Goal: Task Accomplishment & Management: Manage account settings

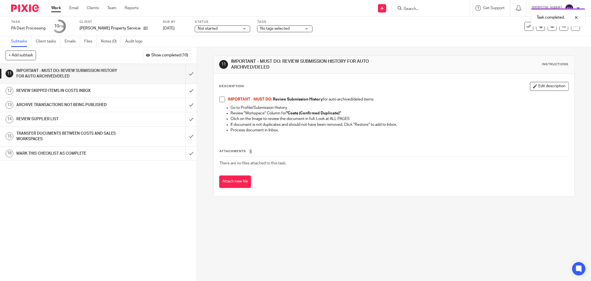
click at [221, 98] on span at bounding box center [223, 99] width 6 height 6
click at [189, 70] on input "submit" at bounding box center [98, 74] width 197 height 20
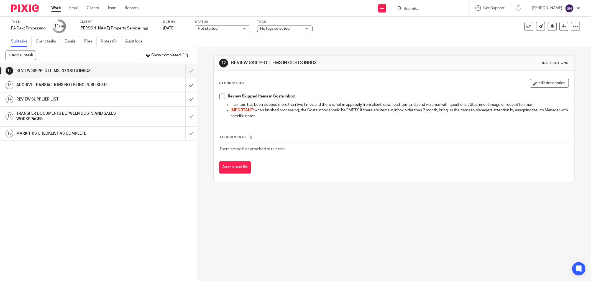
drag, startPoint x: 221, startPoint y: 96, endPoint x: 214, endPoint y: 89, distance: 10.2
click at [221, 96] on span at bounding box center [223, 96] width 6 height 6
click at [186, 69] on input "submit" at bounding box center [98, 71] width 197 height 14
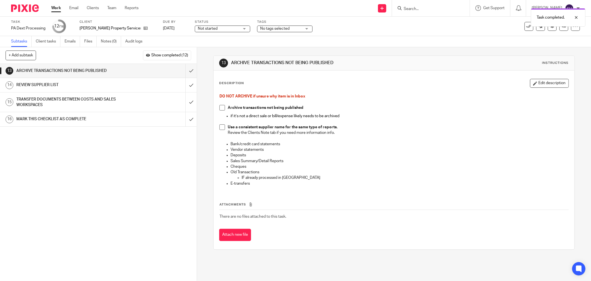
click at [220, 110] on span at bounding box center [223, 108] width 6 height 6
click at [222, 127] on span at bounding box center [223, 127] width 6 height 6
click at [187, 69] on input "submit" at bounding box center [98, 71] width 197 height 14
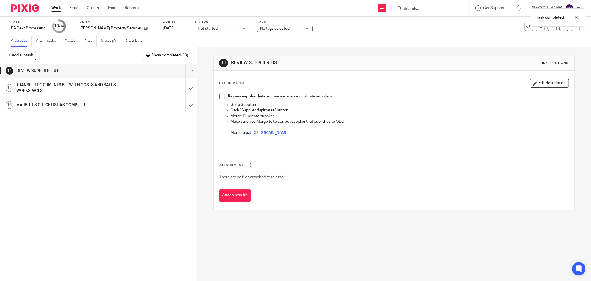
click at [217, 98] on div "Review supplier list - remove and merge duplicate suppliers. Go to Suppliers Cl…" at bounding box center [394, 121] width 355 height 60
click at [220, 96] on span at bounding box center [223, 96] width 6 height 6
click at [187, 70] on input "submit" at bounding box center [98, 71] width 197 height 14
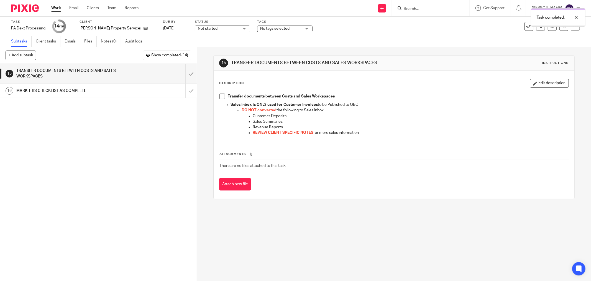
click at [223, 96] on span at bounding box center [223, 96] width 6 height 6
click at [185, 70] on input "submit" at bounding box center [98, 74] width 197 height 20
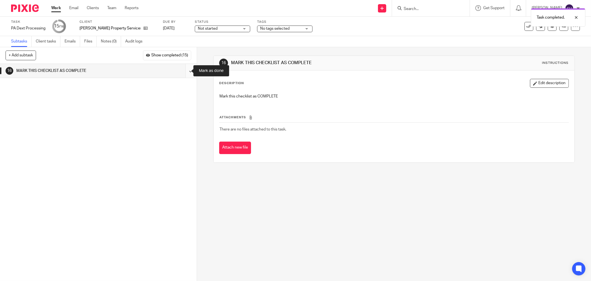
click at [186, 69] on input "submit" at bounding box center [98, 71] width 197 height 14
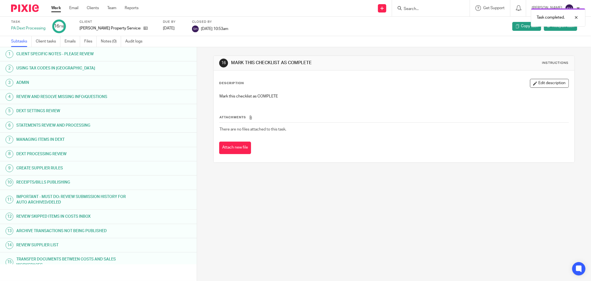
click at [51, 6] on link "Work" at bounding box center [56, 8] width 10 height 6
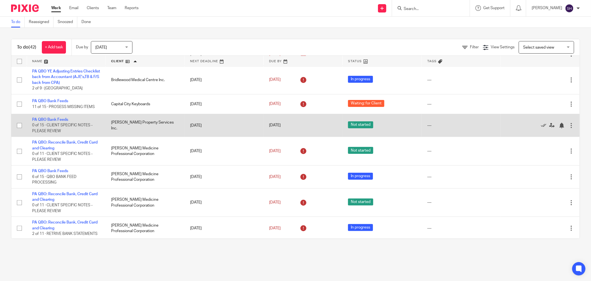
scroll to position [92, 0]
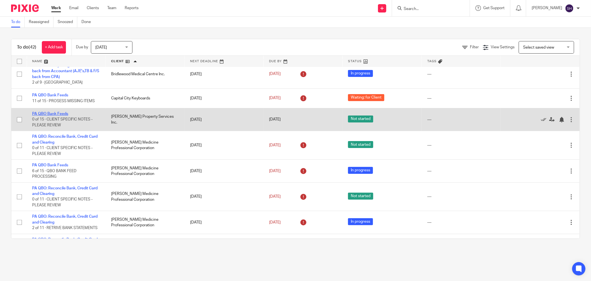
click at [56, 113] on link "PA QBO Bank Feeds" at bounding box center [50, 114] width 36 height 4
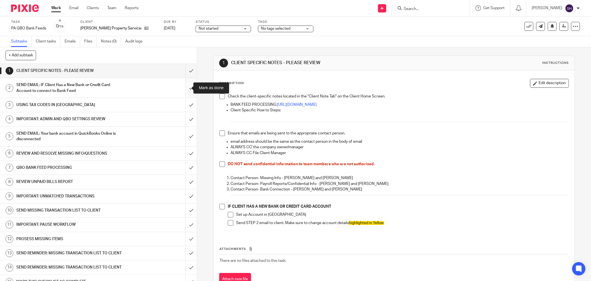
click at [184, 90] on input "submit" at bounding box center [98, 88] width 197 height 20
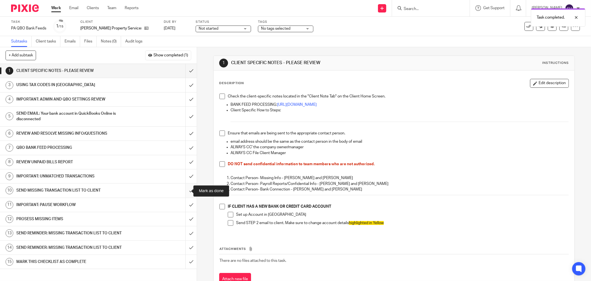
click at [188, 189] on input "submit" at bounding box center [98, 190] width 197 height 14
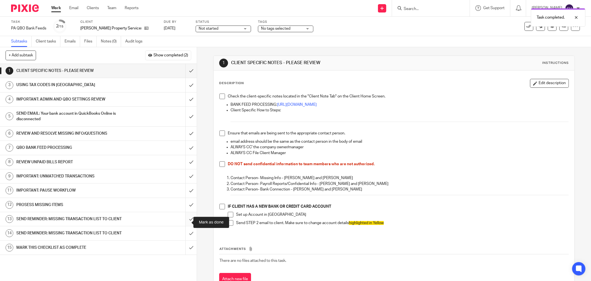
click at [184, 222] on input "submit" at bounding box center [98, 219] width 197 height 14
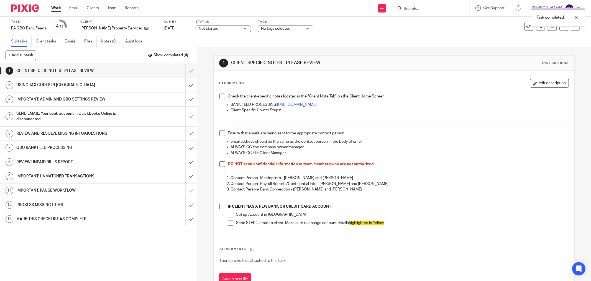
drag, startPoint x: 219, startPoint y: 95, endPoint x: 218, endPoint y: 113, distance: 18.4
click at [220, 96] on span at bounding box center [223, 96] width 6 height 6
click at [220, 132] on span at bounding box center [223, 133] width 6 height 6
click at [221, 164] on span at bounding box center [223, 164] width 6 height 6
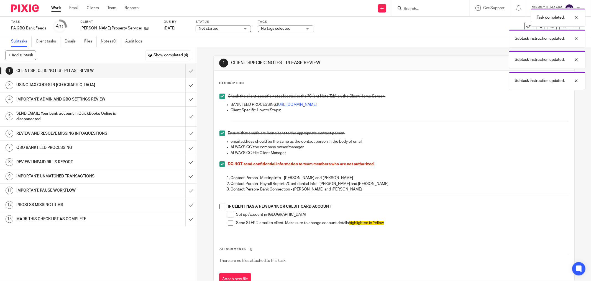
click at [220, 207] on span at bounding box center [223, 206] width 6 height 6
drag, startPoint x: 228, startPoint y: 215, endPoint x: 228, endPoint y: 221, distance: 5.8
click at [228, 215] on span at bounding box center [231, 215] width 6 height 6
click at [228, 223] on span at bounding box center [231, 223] width 6 height 6
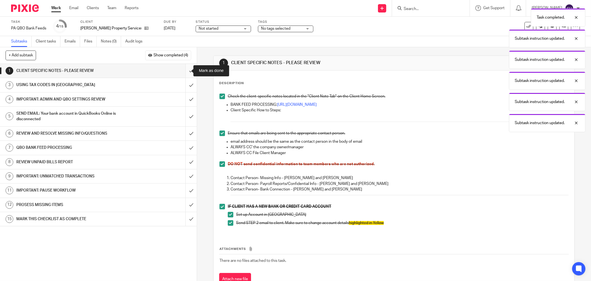
click at [185, 72] on input "submit" at bounding box center [98, 71] width 197 height 14
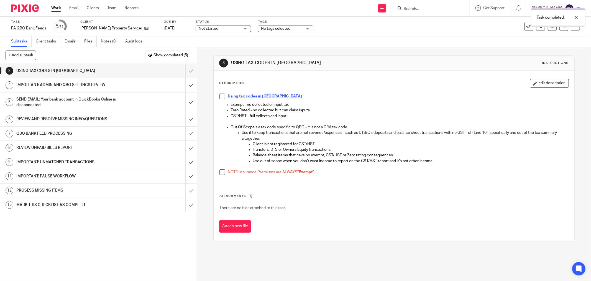
click at [221, 95] on span at bounding box center [223, 96] width 6 height 6
drag, startPoint x: 220, startPoint y: 170, endPoint x: 209, endPoint y: 144, distance: 28.4
click at [220, 171] on span at bounding box center [223, 172] width 6 height 6
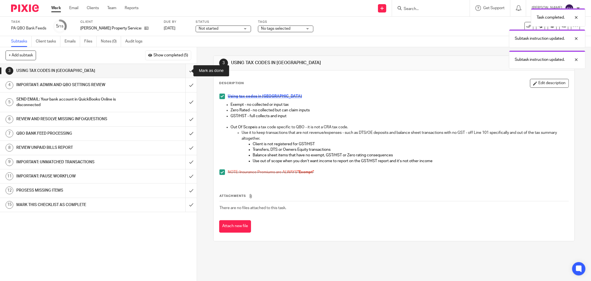
click at [187, 70] on input "submit" at bounding box center [98, 71] width 197 height 14
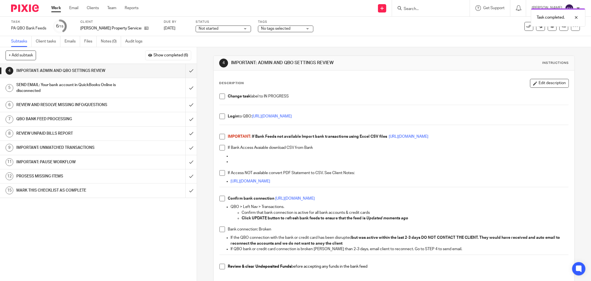
click at [222, 95] on span at bounding box center [223, 96] width 6 height 6
click at [220, 113] on span at bounding box center [223, 116] width 6 height 6
click at [220, 134] on span at bounding box center [223, 137] width 6 height 6
click at [220, 135] on span at bounding box center [223, 137] width 6 height 6
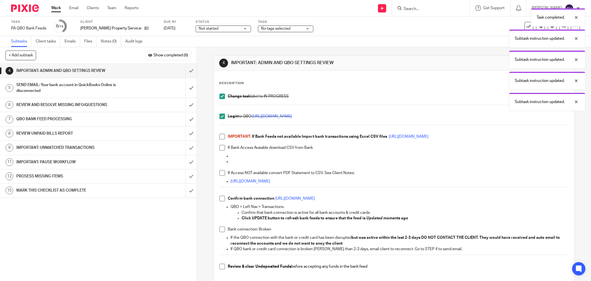
click at [223, 136] on li "IMPORTANT: If Bank Feeds not available Import bank transactions using Excel CSV…" at bounding box center [394, 139] width 349 height 11
click at [221, 134] on span at bounding box center [223, 137] width 6 height 6
click at [220, 147] on span at bounding box center [223, 148] width 6 height 6
click at [220, 170] on span at bounding box center [223, 173] width 6 height 6
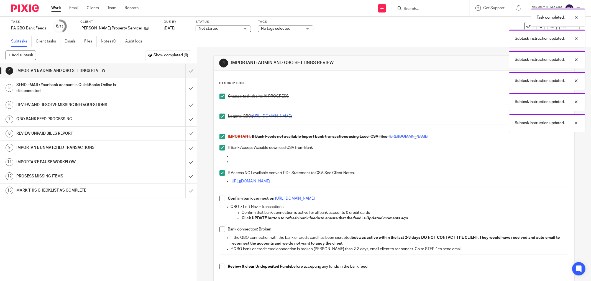
click at [217, 200] on div "Change task label to IN PROGRESS Login to QBO: https://c35.qbo.intuit.com/qbo35…" at bounding box center [394, 185] width 355 height 188
click at [223, 196] on span at bounding box center [223, 198] width 6 height 6
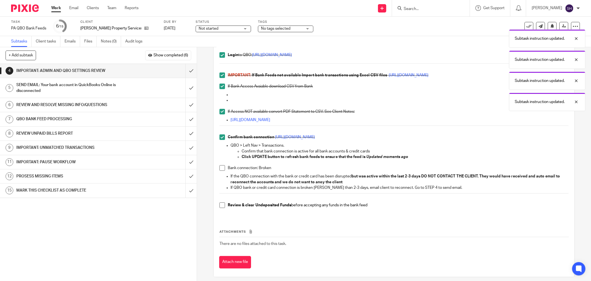
scroll to position [62, 0]
click at [221, 167] on span at bounding box center [223, 168] width 6 height 6
click at [220, 203] on span at bounding box center [223, 205] width 6 height 6
click at [187, 69] on input "submit" at bounding box center [98, 71] width 197 height 14
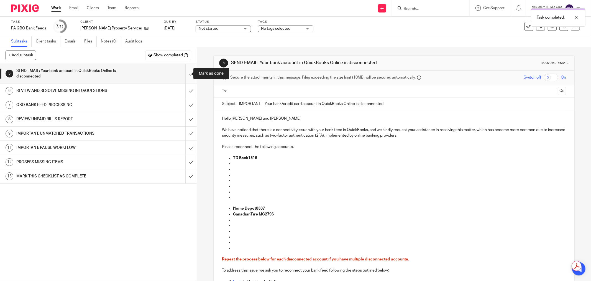
click at [186, 76] on input "submit" at bounding box center [98, 74] width 197 height 20
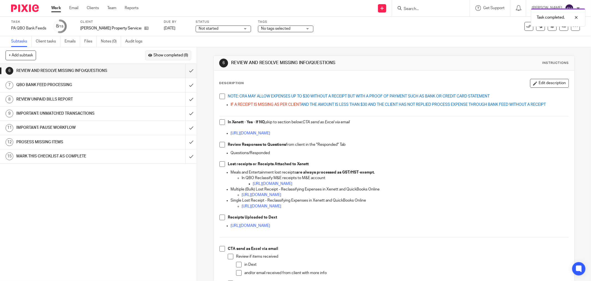
click at [160, 56] on span "Show completed (8)" at bounding box center [171, 55] width 35 height 4
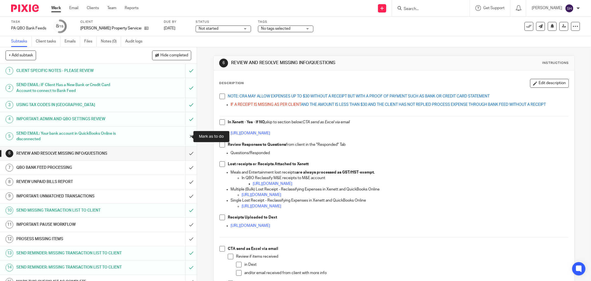
click at [185, 138] on input "submit" at bounding box center [98, 136] width 197 height 20
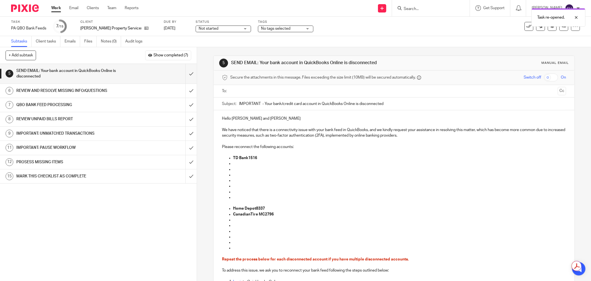
click at [234, 90] on input "text" at bounding box center [393, 91] width 323 height 6
click at [261, 118] on p "Hello Sean and Louise" at bounding box center [394, 120] width 344 height 6
drag, startPoint x: 240, startPoint y: 250, endPoint x: 220, endPoint y: 220, distance: 36.1
click at [222, 220] on ul "Home Depot8337 CanadianTire MC2796" at bounding box center [394, 229] width 344 height 45
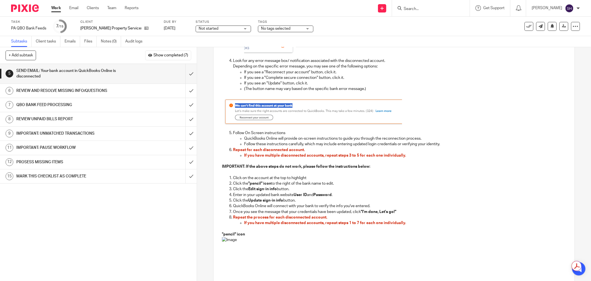
scroll to position [308, 0]
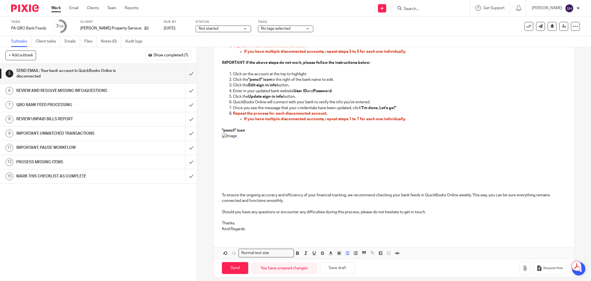
click at [251, 229] on p "Thanks, Kind Regards" at bounding box center [394, 225] width 344 height 11
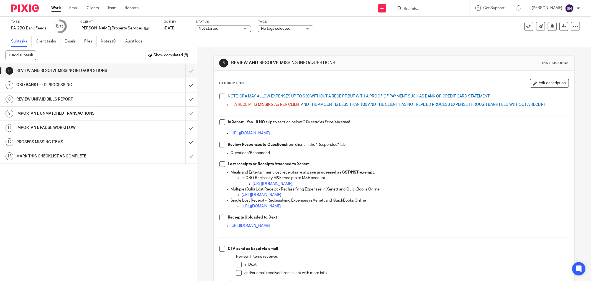
click at [220, 98] on span at bounding box center [223, 96] width 6 height 6
click at [220, 122] on span at bounding box center [223, 122] width 6 height 6
click at [220, 143] on span at bounding box center [223, 145] width 6 height 6
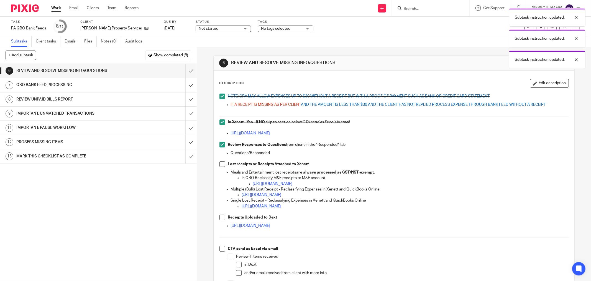
click at [221, 161] on span at bounding box center [223, 164] width 6 height 6
click at [222, 220] on span at bounding box center [223, 217] width 6 height 6
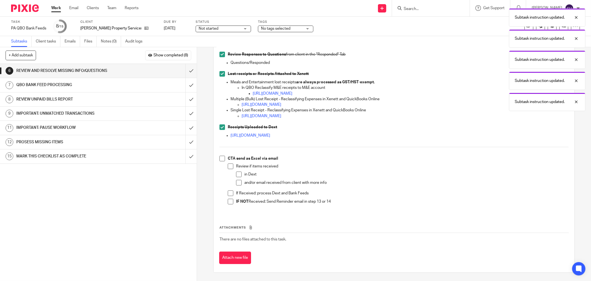
click at [220, 159] on span at bounding box center [223, 159] width 6 height 6
click at [228, 165] on span at bounding box center [231, 166] width 6 height 6
drag, startPoint x: 236, startPoint y: 173, endPoint x: 236, endPoint y: 179, distance: 5.8
click at [236, 173] on span at bounding box center [239, 174] width 6 height 6
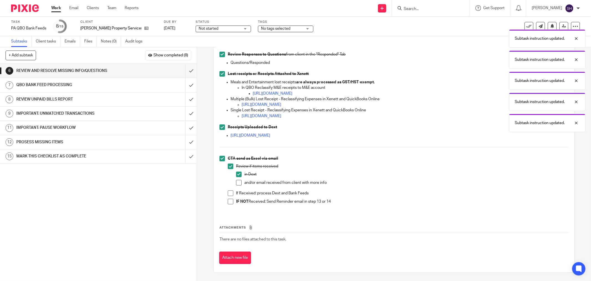
click at [236, 183] on span at bounding box center [239, 183] width 6 height 6
click at [228, 194] on span at bounding box center [231, 193] width 6 height 6
click at [229, 199] on span at bounding box center [231, 202] width 6 height 6
click at [180, 70] on input "submit" at bounding box center [98, 71] width 197 height 14
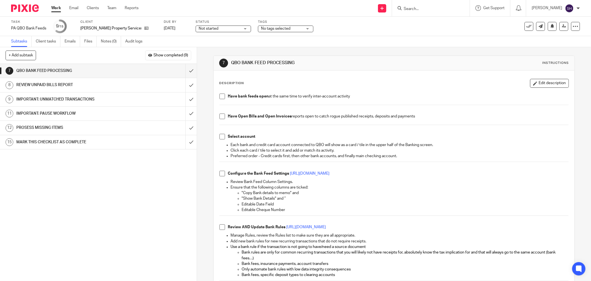
click at [223, 98] on span at bounding box center [223, 96] width 6 height 6
click at [222, 117] on span at bounding box center [223, 116] width 6 height 6
click at [222, 137] on span at bounding box center [223, 137] width 6 height 6
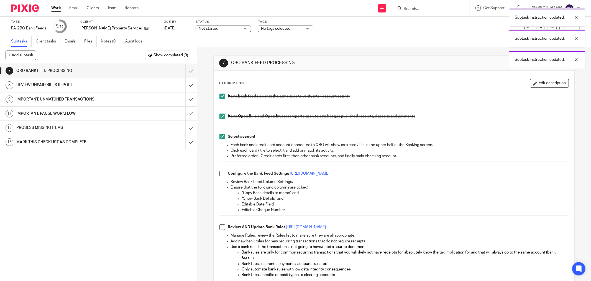
click at [220, 173] on span at bounding box center [223, 174] width 6 height 6
click at [222, 136] on span at bounding box center [223, 137] width 6 height 6
click at [221, 174] on span at bounding box center [223, 174] width 6 height 6
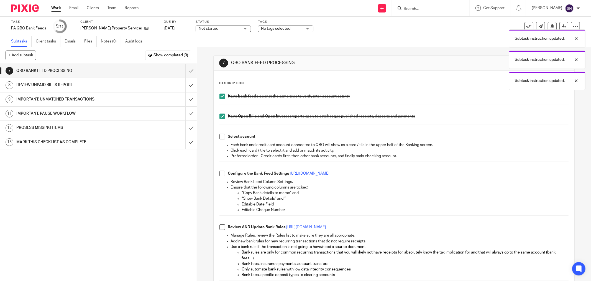
click at [220, 116] on span at bounding box center [223, 116] width 6 height 6
click at [220, 96] on span at bounding box center [223, 96] width 6 height 6
click at [211, 31] on span "Not started" at bounding box center [220, 29] width 42 height 6
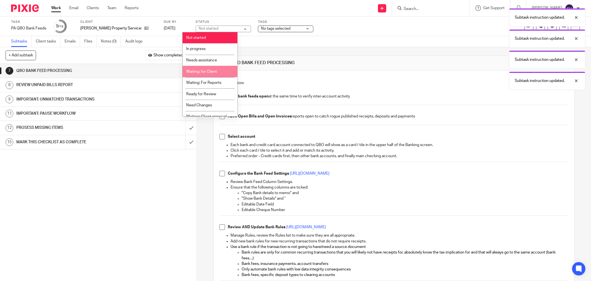
click at [222, 70] on li "Waiting: for Client" at bounding box center [210, 71] width 55 height 11
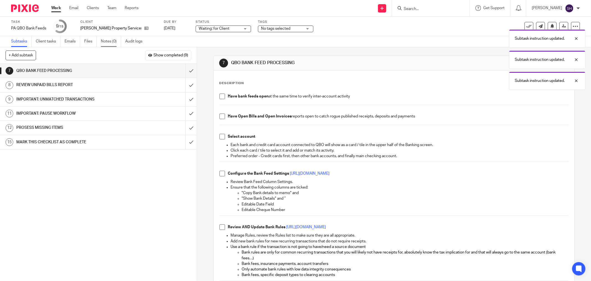
click at [110, 43] on link "Notes (0)" at bounding box center [111, 41] width 20 height 11
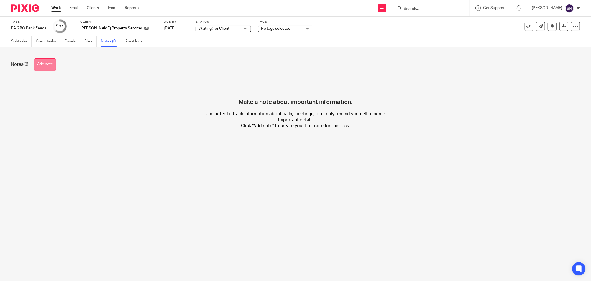
click at [48, 66] on button "Add note" at bounding box center [45, 64] width 22 height 12
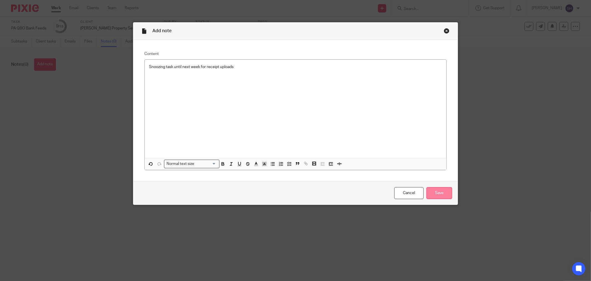
click at [445, 193] on input "Save" at bounding box center [440, 193] width 26 height 12
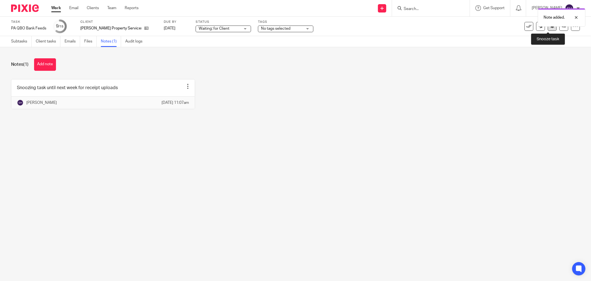
click at [551, 28] on icon at bounding box center [553, 26] width 4 height 4
click at [57, 9] on link "Work" at bounding box center [56, 8] width 10 height 6
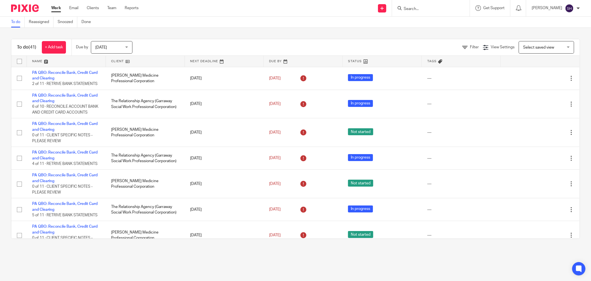
click at [164, 62] on link at bounding box center [145, 61] width 79 height 11
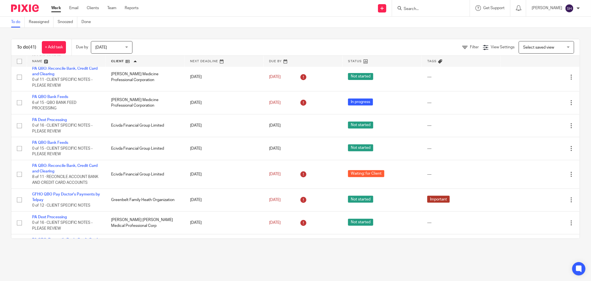
scroll to position [370, 0]
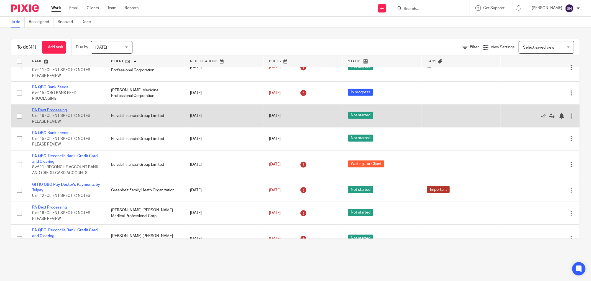
click at [49, 112] on link "PA Dext Processing" at bounding box center [49, 110] width 35 height 4
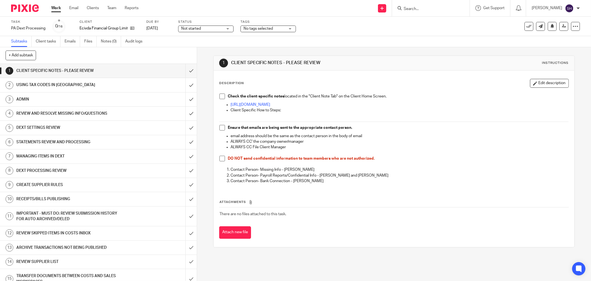
click at [221, 97] on span at bounding box center [223, 96] width 6 height 6
click at [222, 127] on span at bounding box center [223, 128] width 6 height 6
click at [220, 160] on span at bounding box center [223, 159] width 6 height 6
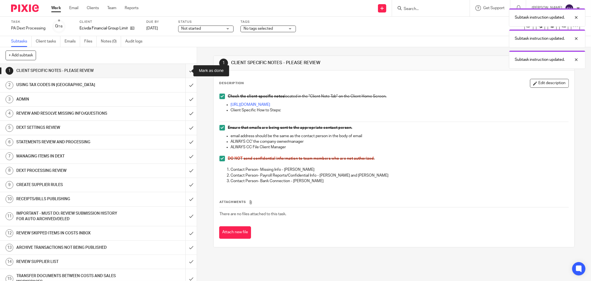
click at [184, 69] on input "submit" at bounding box center [98, 71] width 197 height 14
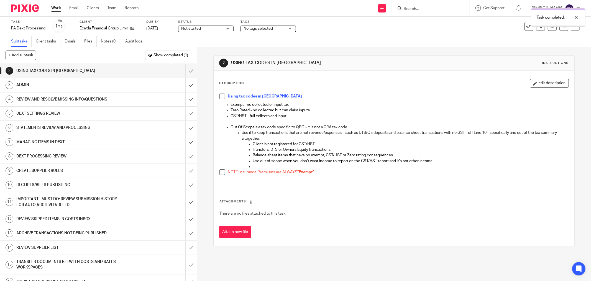
click at [220, 98] on span at bounding box center [223, 96] width 6 height 6
drag, startPoint x: 219, startPoint y: 171, endPoint x: 189, endPoint y: 104, distance: 73.7
click at [220, 171] on span at bounding box center [223, 172] width 6 height 6
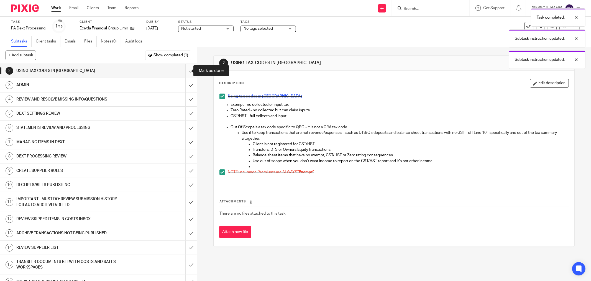
click at [185, 71] on input "submit" at bounding box center [98, 71] width 197 height 14
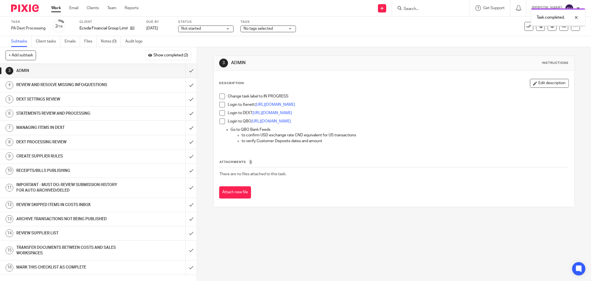
click at [220, 96] on span at bounding box center [223, 96] width 6 height 6
click at [220, 106] on span at bounding box center [223, 105] width 6 height 6
click at [222, 113] on span at bounding box center [223, 113] width 6 height 6
click at [222, 122] on span at bounding box center [223, 121] width 6 height 6
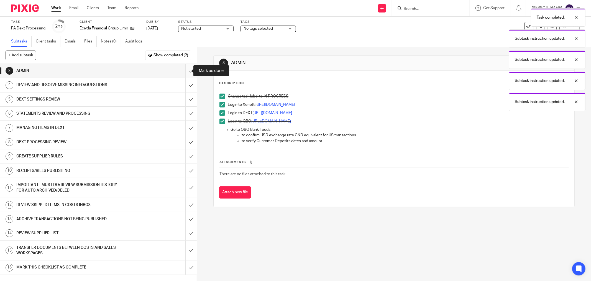
click at [186, 70] on input "submit" at bounding box center [98, 71] width 197 height 14
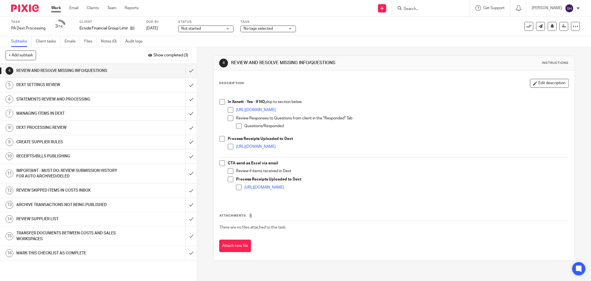
click at [220, 101] on span at bounding box center [223, 102] width 6 height 6
drag, startPoint x: 228, startPoint y: 110, endPoint x: 227, endPoint y: 114, distance: 5.1
click at [229, 110] on span at bounding box center [231, 110] width 6 height 6
click at [228, 118] on span at bounding box center [231, 118] width 6 height 6
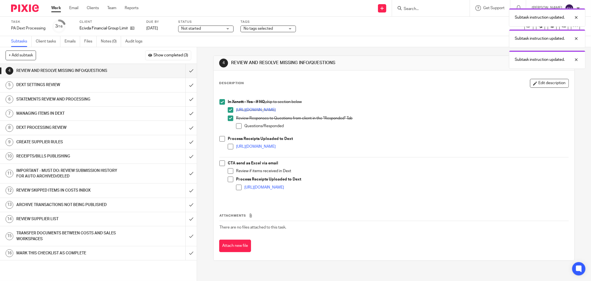
click at [237, 126] on span at bounding box center [239, 126] width 6 height 6
click at [221, 141] on span at bounding box center [223, 139] width 6 height 6
click at [228, 146] on span at bounding box center [231, 147] width 6 height 6
click at [220, 163] on span at bounding box center [223, 163] width 6 height 6
drag, startPoint x: 226, startPoint y: 170, endPoint x: 225, endPoint y: 179, distance: 8.6
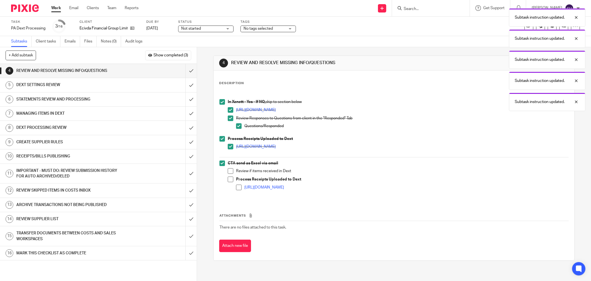
click at [228, 171] on span at bounding box center [231, 171] width 6 height 6
click at [228, 180] on span at bounding box center [231, 179] width 6 height 6
click at [236, 188] on span at bounding box center [239, 187] width 6 height 6
click at [184, 69] on input "submit" at bounding box center [98, 71] width 197 height 14
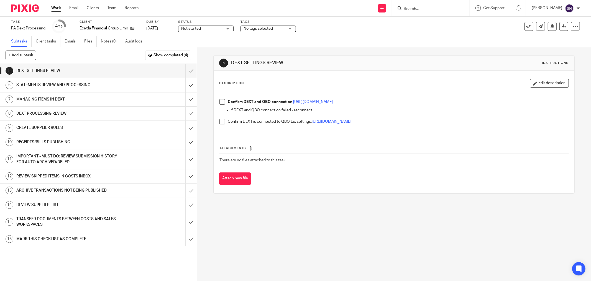
click at [220, 101] on span at bounding box center [223, 102] width 6 height 6
click at [220, 121] on span at bounding box center [223, 122] width 6 height 6
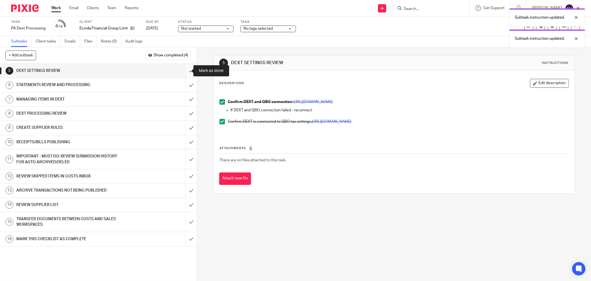
click at [184, 68] on input "submit" at bounding box center [98, 71] width 197 height 14
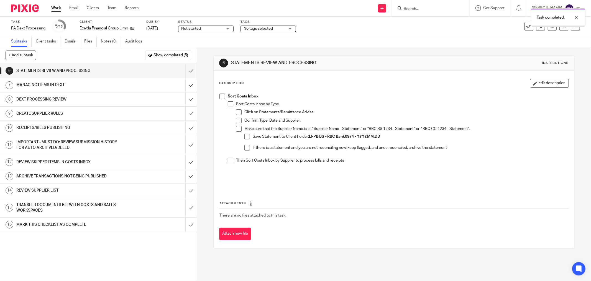
drag, startPoint x: 220, startPoint y: 96, endPoint x: 227, endPoint y: 102, distance: 9.8
click at [220, 96] on span at bounding box center [223, 96] width 6 height 6
click at [229, 104] on span at bounding box center [231, 104] width 6 height 6
drag, startPoint x: 235, startPoint y: 110, endPoint x: 237, endPoint y: 118, distance: 7.9
click at [236, 111] on span at bounding box center [239, 112] width 6 height 6
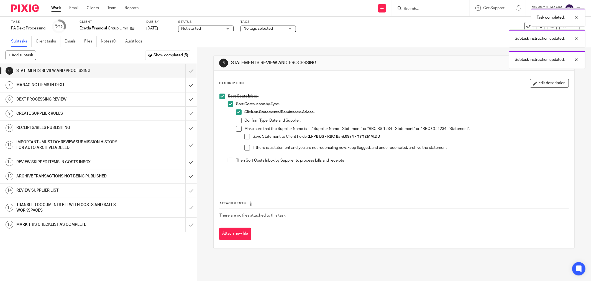
click at [237, 119] on span at bounding box center [239, 121] width 6 height 6
click at [240, 126] on span at bounding box center [239, 129] width 6 height 6
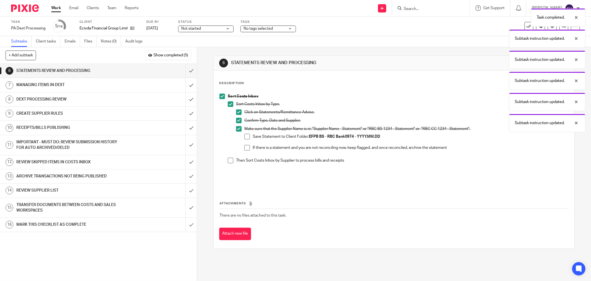
click at [248, 136] on span at bounding box center [248, 137] width 6 height 6
click at [248, 146] on li "If there is a statement and you are not reconciling now, keep flagged, and once…" at bounding box center [407, 149] width 324 height 8
click at [247, 147] on span at bounding box center [248, 148] width 6 height 6
drag, startPoint x: 227, startPoint y: 159, endPoint x: 205, endPoint y: 115, distance: 49.0
click at [228, 159] on span at bounding box center [231, 160] width 6 height 6
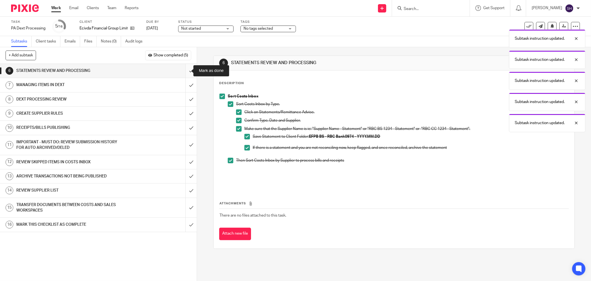
click at [180, 70] on input "submit" at bounding box center [98, 71] width 197 height 14
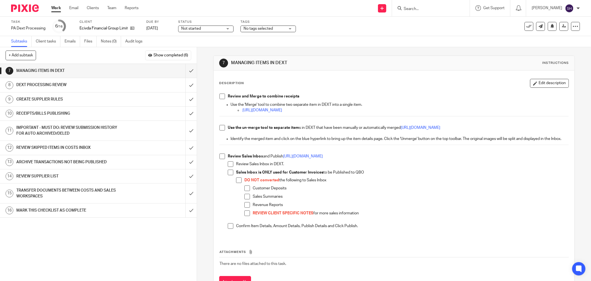
drag, startPoint x: 220, startPoint y: 98, endPoint x: 223, endPoint y: 103, distance: 6.2
click at [220, 98] on span at bounding box center [223, 96] width 6 height 6
drag, startPoint x: 221, startPoint y: 126, endPoint x: 219, endPoint y: 135, distance: 9.4
click at [220, 127] on span at bounding box center [223, 128] width 6 height 6
click at [223, 159] on span at bounding box center [223, 156] width 6 height 6
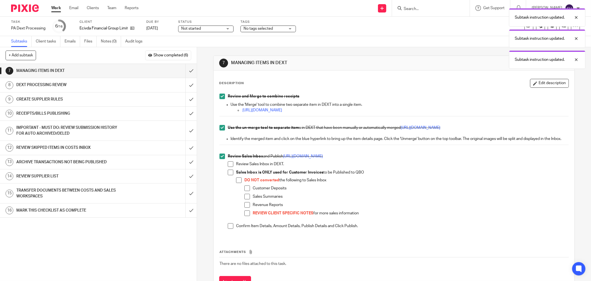
click at [231, 167] on span at bounding box center [231, 164] width 6 height 6
click at [230, 175] on span at bounding box center [231, 172] width 6 height 6
click at [237, 183] on span at bounding box center [239, 180] width 6 height 6
drag, startPoint x: 245, startPoint y: 194, endPoint x: 247, endPoint y: 202, distance: 8.3
click at [245, 191] on span at bounding box center [248, 188] width 6 height 6
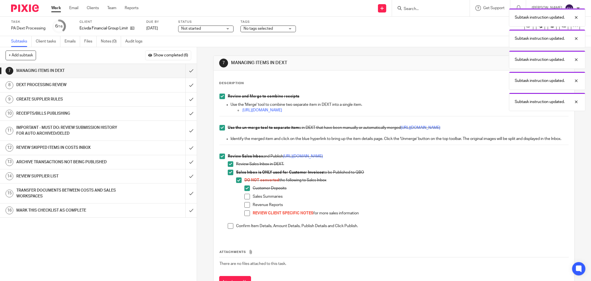
drag, startPoint x: 247, startPoint y: 202, endPoint x: 246, endPoint y: 209, distance: 7.8
click at [247, 199] on span at bounding box center [248, 197] width 6 height 6
drag, startPoint x: 246, startPoint y: 209, endPoint x: 245, endPoint y: 214, distance: 4.9
click at [246, 207] on span at bounding box center [248, 205] width 6 height 6
click at [245, 216] on span at bounding box center [248, 213] width 6 height 6
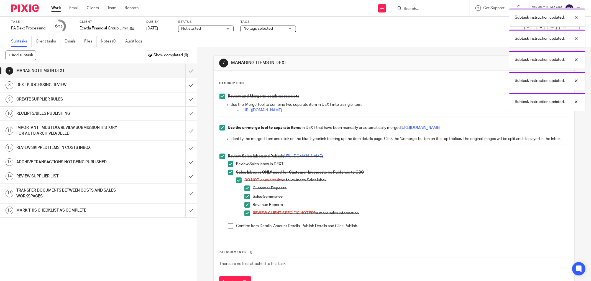
click at [231, 228] on span at bounding box center [231, 226] width 6 height 6
click at [187, 71] on input "submit" at bounding box center [98, 71] width 197 height 14
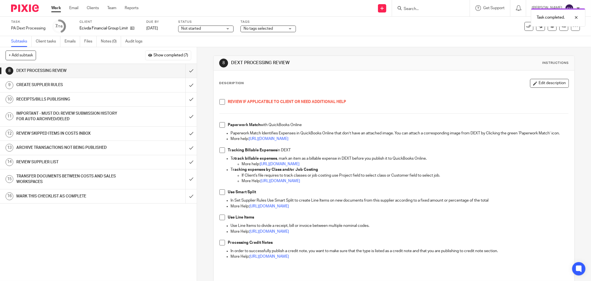
click at [220, 102] on span at bounding box center [223, 102] width 6 height 6
click at [220, 124] on span at bounding box center [223, 125] width 6 height 6
click at [222, 153] on span at bounding box center [223, 150] width 6 height 6
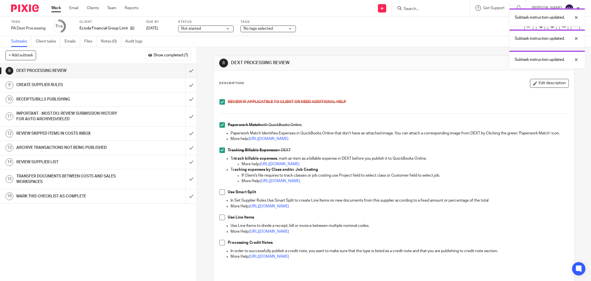
click at [220, 195] on span at bounding box center [223, 192] width 6 height 6
click at [221, 220] on span at bounding box center [223, 217] width 6 height 6
click at [223, 245] on span at bounding box center [223, 243] width 6 height 6
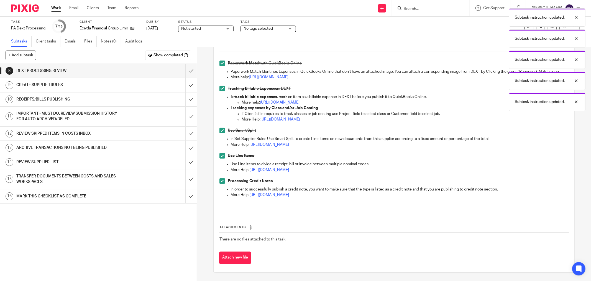
scroll to position [67, 0]
click at [184, 72] on input "submit" at bounding box center [98, 71] width 197 height 14
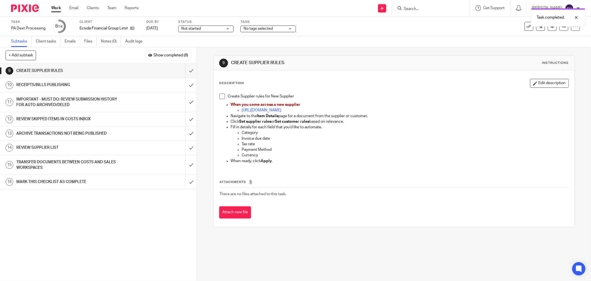
click at [220, 96] on span at bounding box center [223, 96] width 6 height 6
click at [189, 71] on input "submit" at bounding box center [98, 71] width 197 height 14
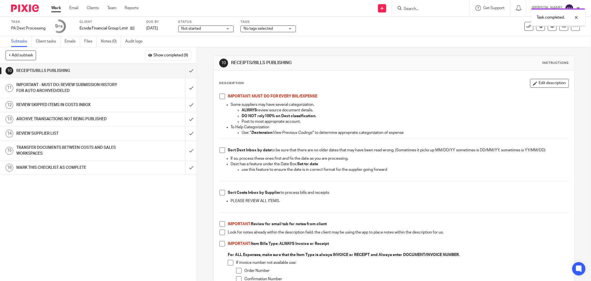
click at [220, 96] on span at bounding box center [223, 96] width 6 height 6
drag, startPoint x: 221, startPoint y: 146, endPoint x: 224, endPoint y: 152, distance: 5.8
click at [221, 151] on span at bounding box center [223, 150] width 6 height 6
click at [221, 193] on span at bounding box center [223, 193] width 6 height 6
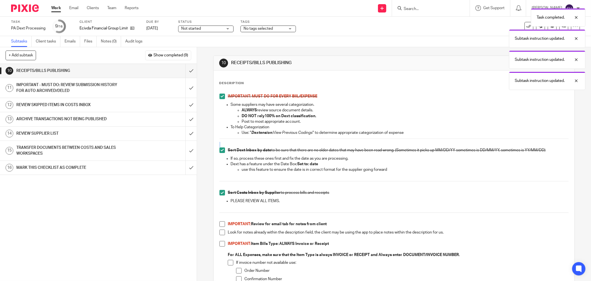
click at [220, 223] on span at bounding box center [223, 224] width 6 height 6
drag, startPoint x: 219, startPoint y: 231, endPoint x: 220, endPoint y: 235, distance: 3.8
click at [220, 232] on span at bounding box center [223, 232] width 6 height 6
drag, startPoint x: 221, startPoint y: 243, endPoint x: 243, endPoint y: 228, distance: 26.7
click at [221, 243] on span at bounding box center [223, 244] width 6 height 6
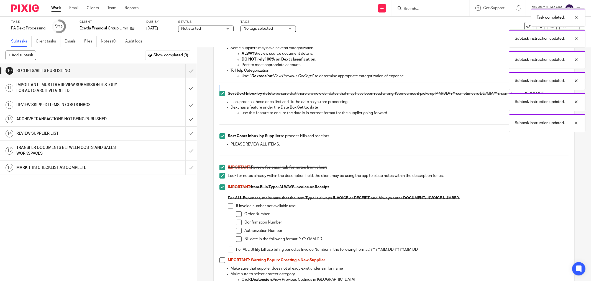
scroll to position [154, 0]
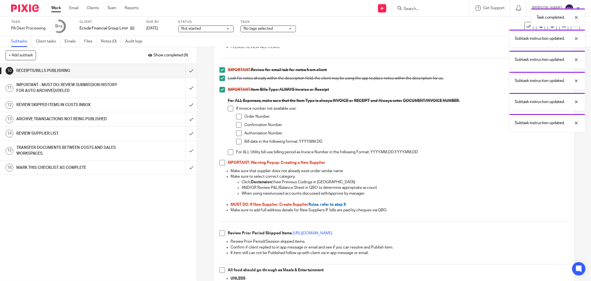
click at [229, 107] on span at bounding box center [231, 109] width 6 height 6
click at [239, 117] on span at bounding box center [239, 117] width 6 height 6
click at [241, 125] on li "Confirmation Number" at bounding box center [402, 126] width 333 height 8
drag, startPoint x: 238, startPoint y: 126, endPoint x: 235, endPoint y: 134, distance: 8.5
click at [237, 126] on span at bounding box center [239, 125] width 6 height 6
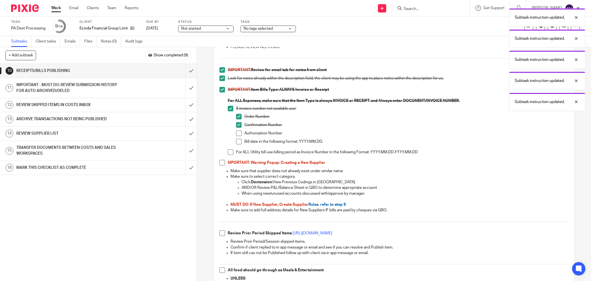
drag, startPoint x: 235, startPoint y: 134, endPoint x: 236, endPoint y: 140, distance: 6.3
click at [236, 134] on span at bounding box center [239, 133] width 6 height 6
drag, startPoint x: 237, startPoint y: 142, endPoint x: 231, endPoint y: 147, distance: 7.8
click at [237, 142] on span at bounding box center [239, 142] width 6 height 6
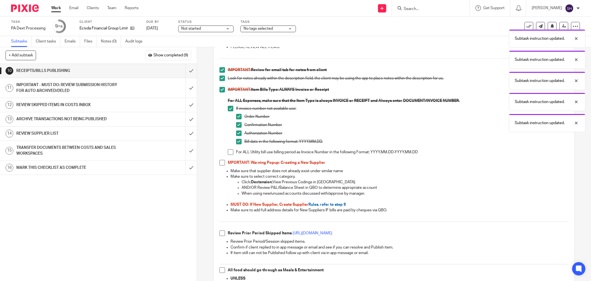
click at [229, 151] on span at bounding box center [231, 152] width 6 height 6
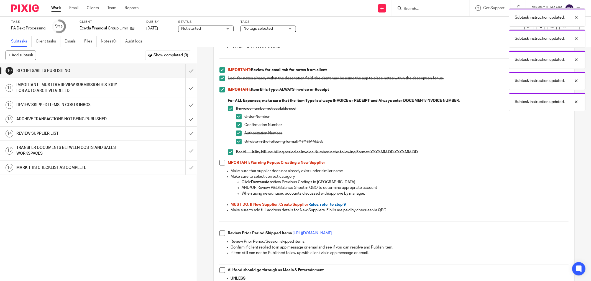
click at [222, 160] on span at bounding box center [223, 163] width 6 height 6
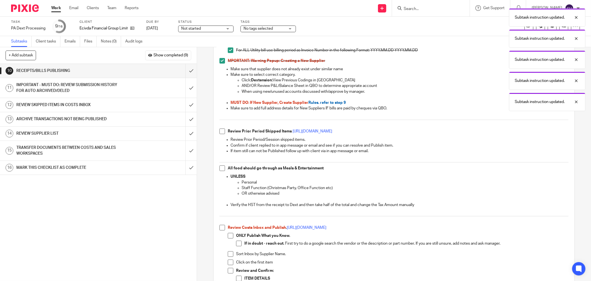
scroll to position [277, 0]
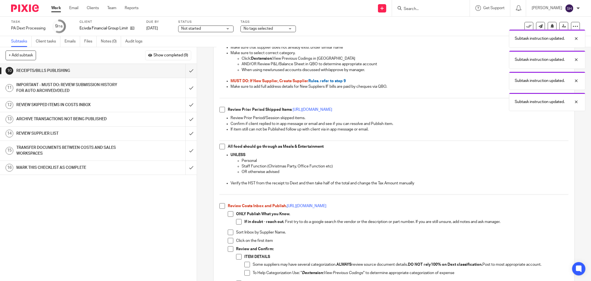
drag, startPoint x: 218, startPoint y: 108, endPoint x: 220, endPoint y: 112, distance: 4.5
click at [220, 108] on span at bounding box center [223, 110] width 6 height 6
click at [220, 146] on span at bounding box center [223, 147] width 6 height 6
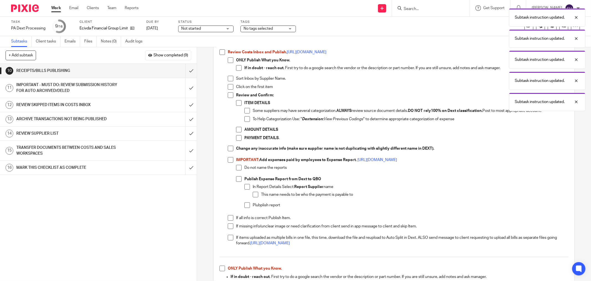
scroll to position [431, 0]
drag, startPoint x: 221, startPoint y: 50, endPoint x: 230, endPoint y: 60, distance: 13.0
click at [222, 51] on span at bounding box center [223, 52] width 6 height 6
click at [231, 61] on span at bounding box center [231, 60] width 6 height 6
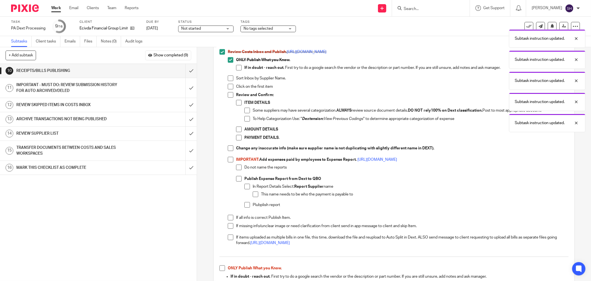
drag, startPoint x: 235, startPoint y: 68, endPoint x: 230, endPoint y: 78, distance: 11.7
click at [236, 68] on span at bounding box center [239, 68] width 6 height 6
click at [229, 79] on span at bounding box center [231, 78] width 6 height 6
click at [230, 86] on span at bounding box center [231, 87] width 6 height 6
click at [229, 94] on span at bounding box center [231, 95] width 6 height 6
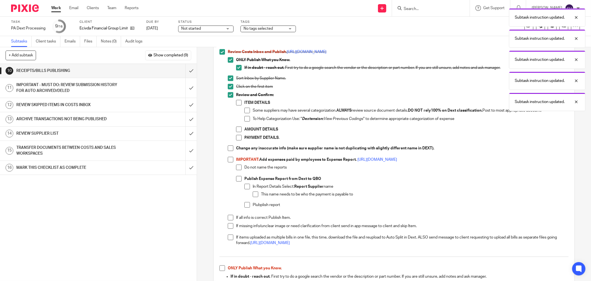
drag, startPoint x: 237, startPoint y: 101, endPoint x: 245, endPoint y: 110, distance: 11.2
click at [238, 101] on span at bounding box center [239, 103] width 6 height 6
click at [247, 112] on span at bounding box center [248, 111] width 6 height 6
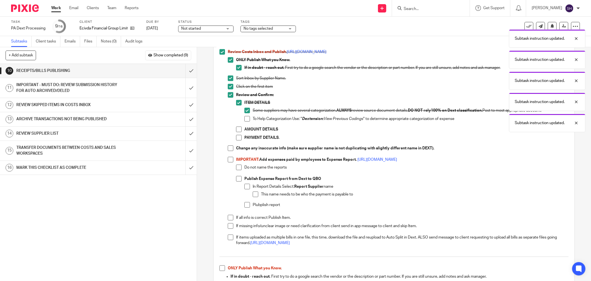
click at [247, 118] on span at bounding box center [248, 119] width 6 height 6
click at [237, 130] on span at bounding box center [239, 129] width 6 height 6
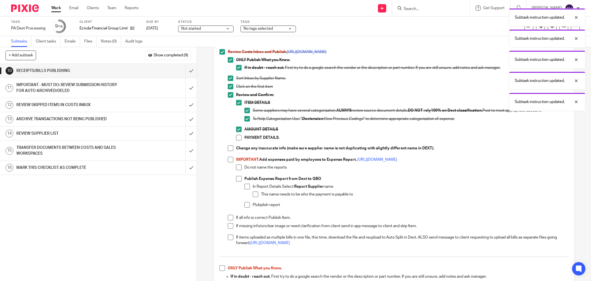
click at [237, 137] on span at bounding box center [239, 138] width 6 height 6
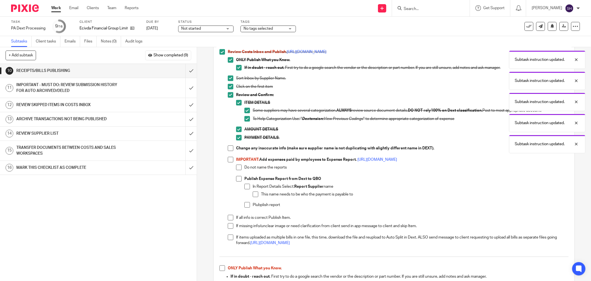
drag, startPoint x: 232, startPoint y: 149, endPoint x: 229, endPoint y: 151, distance: 3.5
click at [231, 149] on li "Change any inaccurate info (make sure supplier name is not duplicating with sli…" at bounding box center [398, 150] width 341 height 11
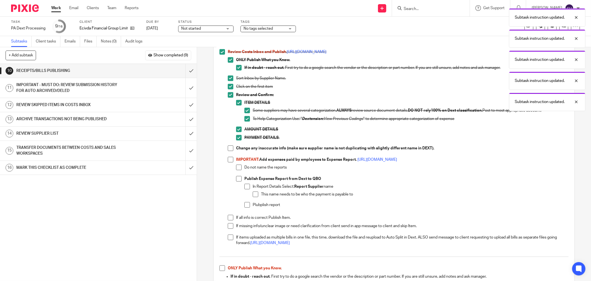
drag, startPoint x: 228, startPoint y: 150, endPoint x: 227, endPoint y: 157, distance: 7.0
click at [228, 150] on span at bounding box center [231, 148] width 6 height 6
click at [238, 171] on li "Do not name the reports" at bounding box center [402, 169] width 333 height 11
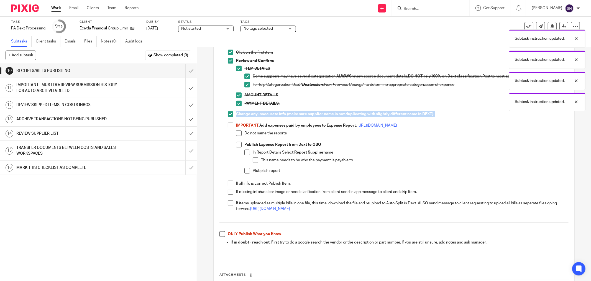
scroll to position [513, 0]
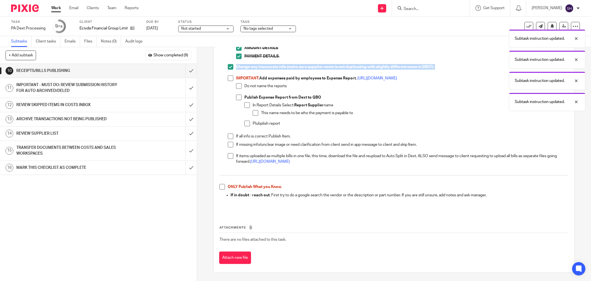
click at [220, 188] on span at bounding box center [223, 187] width 6 height 6
click at [228, 156] on span at bounding box center [231, 156] width 6 height 6
click at [228, 144] on span at bounding box center [231, 145] width 6 height 6
drag, startPoint x: 228, startPoint y: 136, endPoint x: 236, endPoint y: 126, distance: 12.6
click at [228, 135] on span at bounding box center [231, 136] width 6 height 6
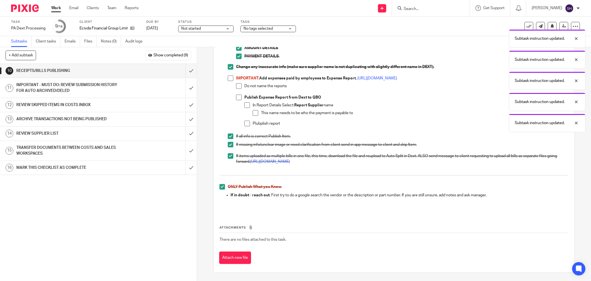
drag, startPoint x: 245, startPoint y: 122, endPoint x: 248, endPoint y: 117, distance: 6.2
click at [246, 121] on span at bounding box center [248, 124] width 6 height 6
click at [253, 113] on span at bounding box center [256, 113] width 6 height 6
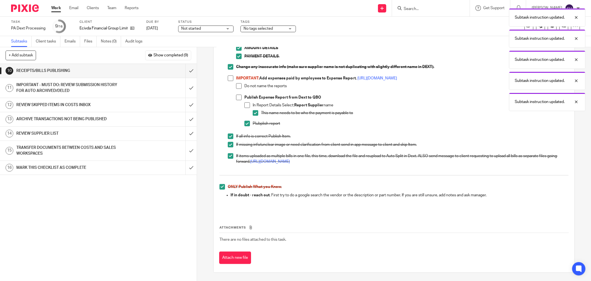
click at [246, 105] on span at bounding box center [248, 105] width 6 height 6
click at [237, 85] on span at bounding box center [239, 86] width 6 height 6
click at [237, 95] on span at bounding box center [239, 98] width 6 height 6
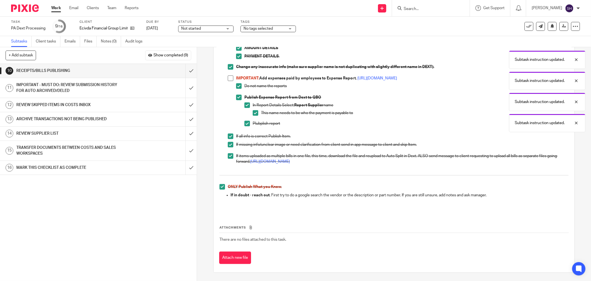
click at [230, 77] on span at bounding box center [231, 78] width 6 height 6
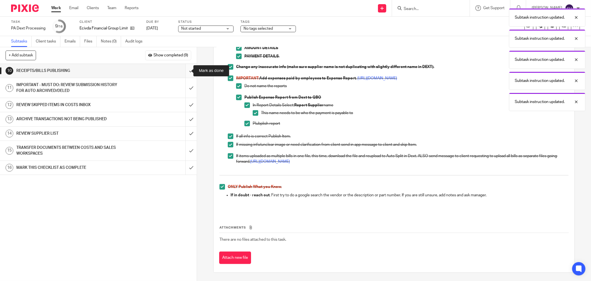
click at [185, 67] on input "submit" at bounding box center [98, 71] width 197 height 14
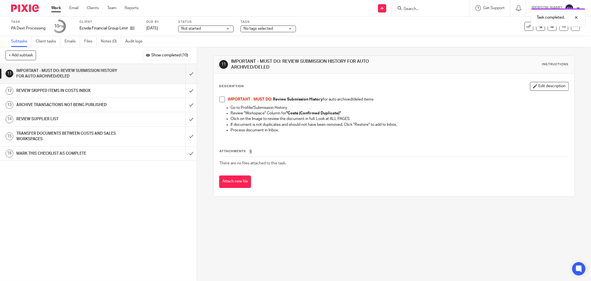
click at [220, 101] on span at bounding box center [223, 99] width 6 height 6
click at [186, 76] on input "submit" at bounding box center [98, 74] width 197 height 20
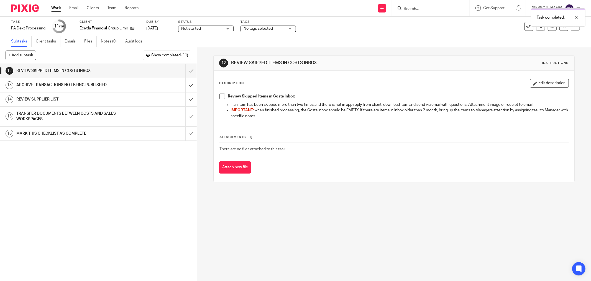
click at [220, 96] on span at bounding box center [223, 96] width 6 height 6
click at [184, 70] on input "submit" at bounding box center [98, 71] width 197 height 14
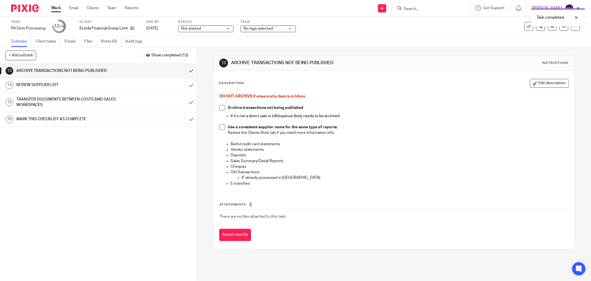
click at [222, 109] on span at bounding box center [223, 108] width 6 height 6
click at [222, 128] on span at bounding box center [223, 127] width 6 height 6
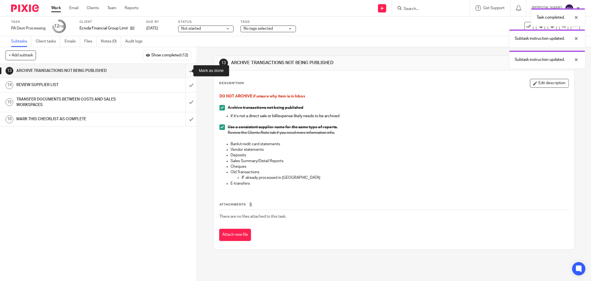
click at [188, 73] on input "submit" at bounding box center [98, 71] width 197 height 14
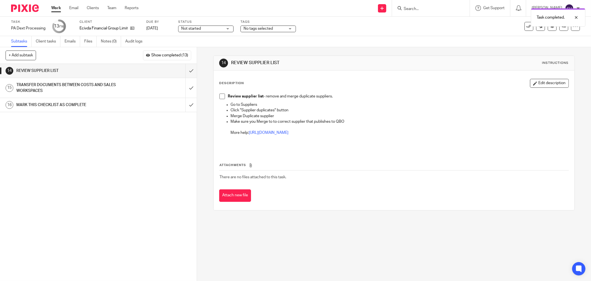
click at [222, 96] on span at bounding box center [223, 96] width 6 height 6
click at [188, 70] on input "submit" at bounding box center [98, 71] width 197 height 14
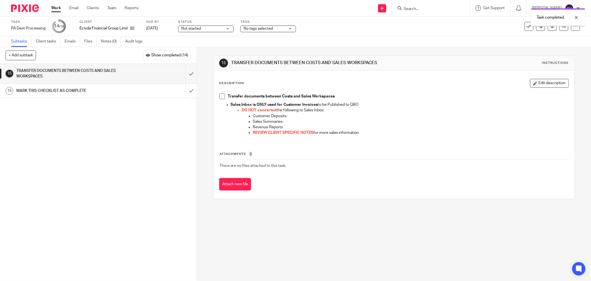
drag, startPoint x: 221, startPoint y: 98, endPoint x: 206, endPoint y: 91, distance: 16.5
click at [220, 98] on span at bounding box center [223, 96] width 6 height 6
click at [186, 76] on input "submit" at bounding box center [98, 74] width 197 height 20
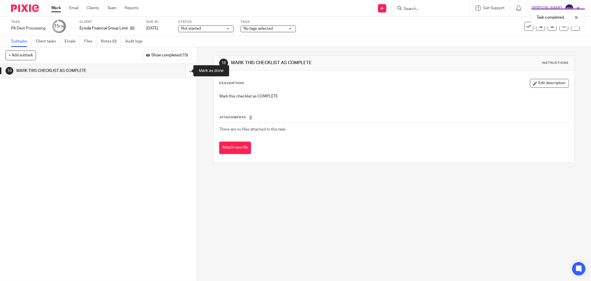
click at [186, 69] on input "submit" at bounding box center [98, 71] width 197 height 14
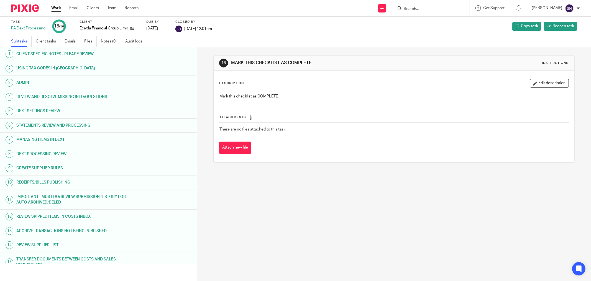
click at [56, 10] on link "Work" at bounding box center [56, 8] width 10 height 6
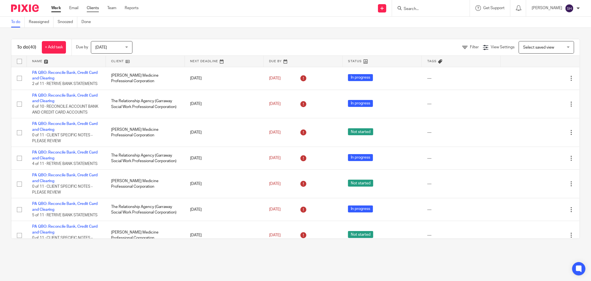
click at [95, 7] on link "Clients" at bounding box center [93, 8] width 12 height 6
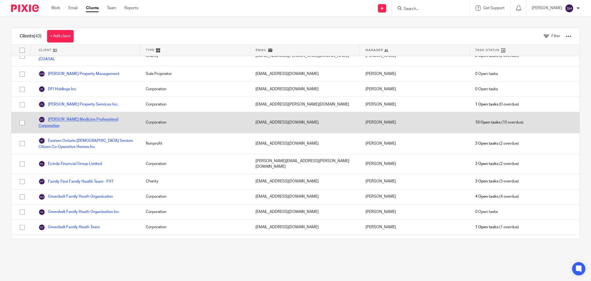
scroll to position [246, 0]
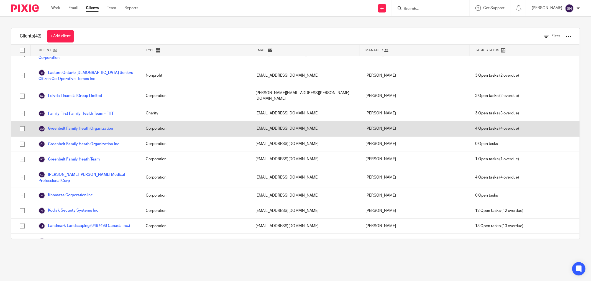
click at [100, 126] on link "Greenbelt Family Heath Organization" at bounding box center [76, 128] width 75 height 7
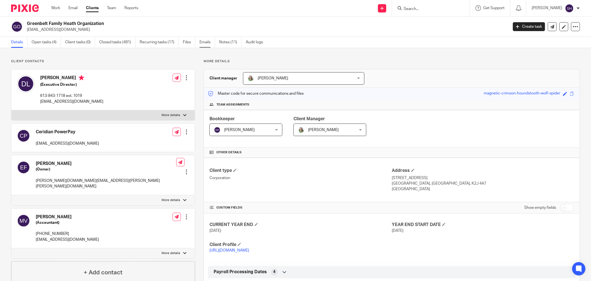
click at [210, 43] on link "Emails" at bounding box center [208, 42] width 16 height 11
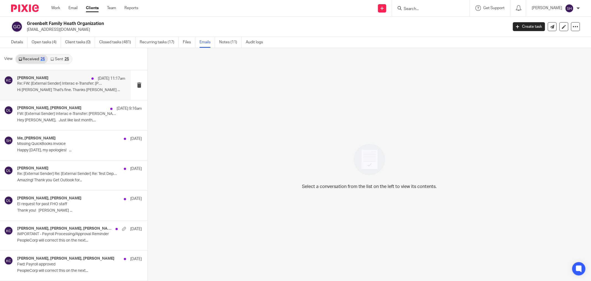
click at [74, 89] on p "Hi Danielle That's fine. Thanks Katryna ..." at bounding box center [71, 90] width 108 height 5
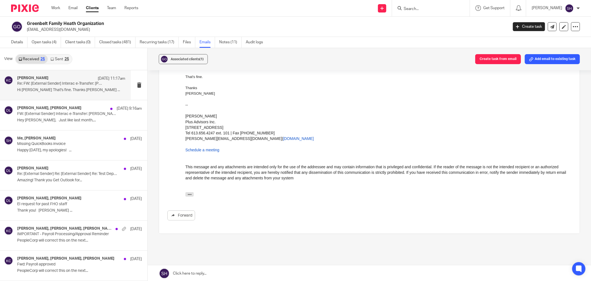
scroll to position [86, 0]
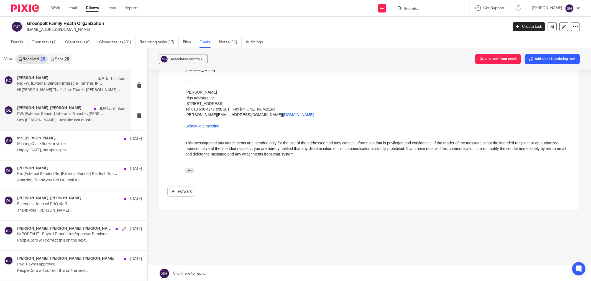
click at [63, 110] on h4 "Katryna Coltess, Danielle Lalande" at bounding box center [49, 108] width 64 height 5
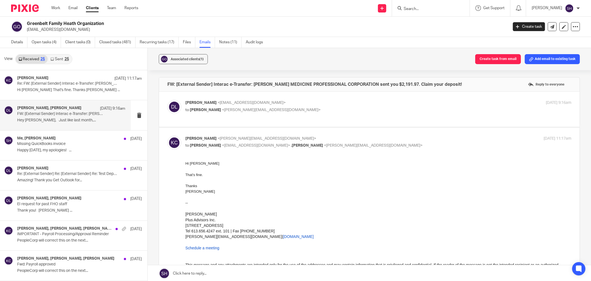
scroll to position [0, 0]
click at [296, 106] on div "Danielle Lalande <director@greenbeltfht.ca> to Katryna Coltess <katryna@plusadv…" at bounding box center [314, 106] width 258 height 13
checkbox input "true"
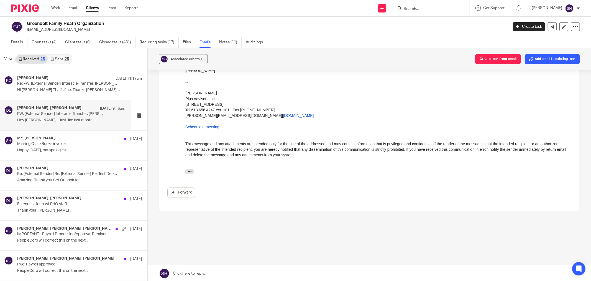
scroll to position [848, 0]
click at [82, 142] on p "Missing QuickBooks invoice" at bounding box center [60, 143] width 86 height 5
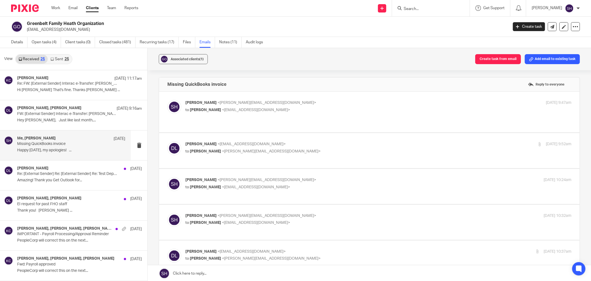
scroll to position [0, 0]
click at [87, 177] on div "Danielle Lalande Aug 10 Re: [External Sender] Re: [External Sender] Re: Test De…" at bounding box center [71, 175] width 108 height 19
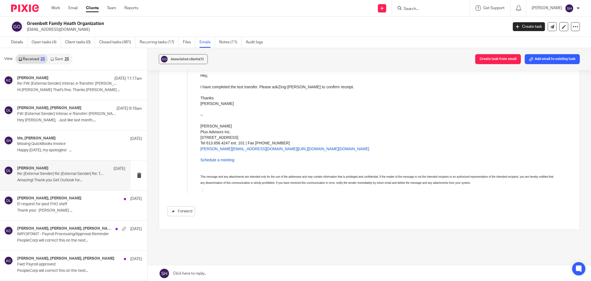
scroll to position [389, 0]
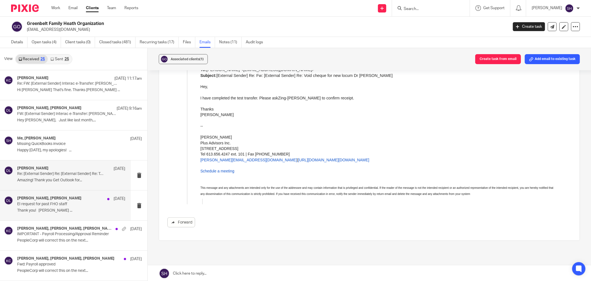
click at [79, 208] on p "Thank you! Danielle Lalande ..." at bounding box center [71, 210] width 108 height 5
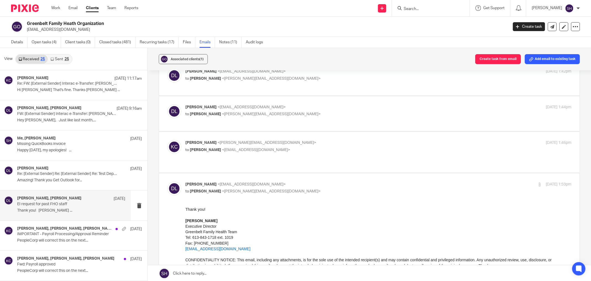
scroll to position [31, 0]
click at [297, 153] on p "to Danielle Lalande <director@greenbeltfht.ca>" at bounding box center [314, 150] width 258 height 6
checkbox input "true"
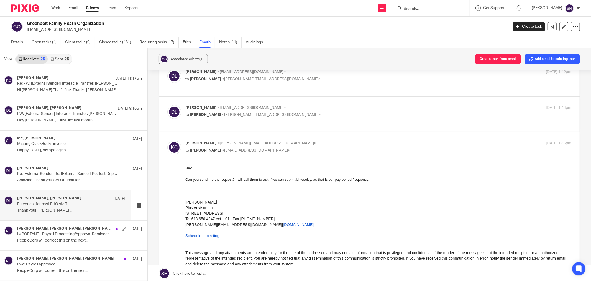
scroll to position [0, 0]
click at [309, 118] on p "to Katryna Coltess <katryna@plusadvisors.co>" at bounding box center [314, 115] width 258 height 6
checkbox input "true"
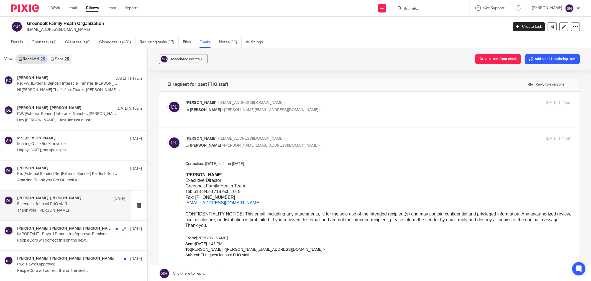
click at [304, 115] on div "Danielle Lalande <director@greenbeltfht.ca> to Katryna Coltess <katryna@plusadv…" at bounding box center [369, 109] width 404 height 19
click at [304, 103] on p "Danielle Lalande <director@greenbeltfht.ca>" at bounding box center [314, 103] width 258 height 6
checkbox input "true"
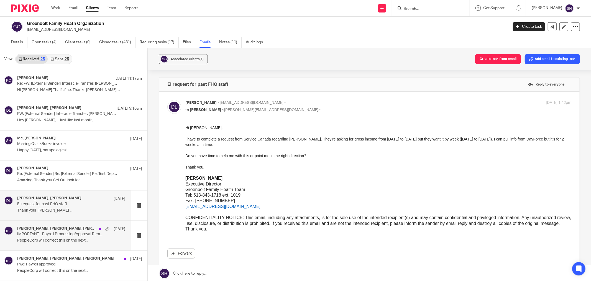
click at [80, 237] on div "Danielle Lalande, Svetlana Chupina, Katryna Coltess Aug 6 IMPORTANT - Payroll P…" at bounding box center [71, 235] width 108 height 19
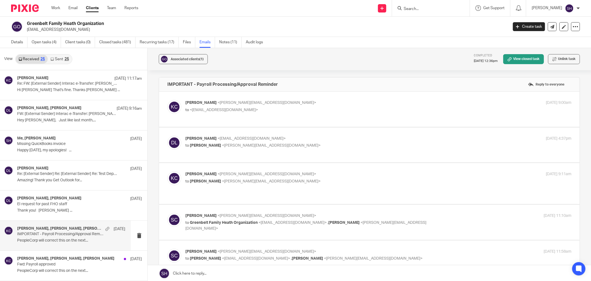
click at [27, 9] on img at bounding box center [25, 7] width 28 height 7
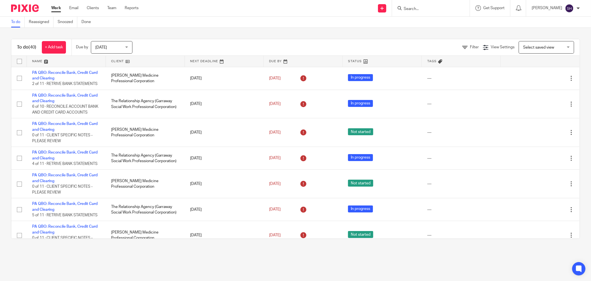
click at [138, 62] on link at bounding box center [145, 61] width 79 height 11
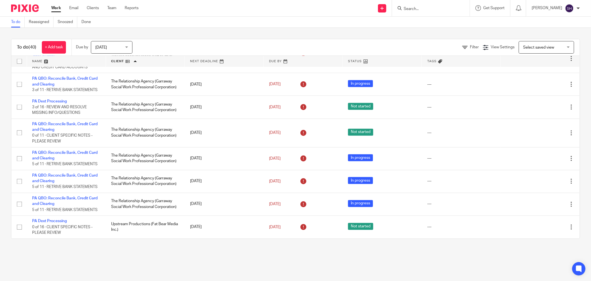
scroll to position [897, 0]
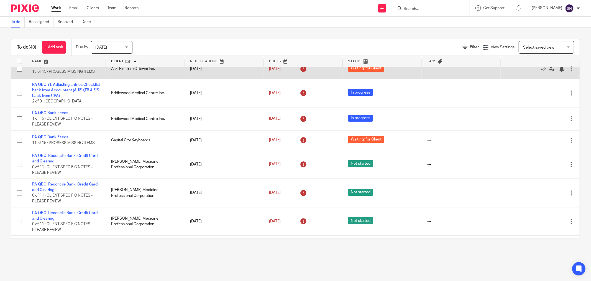
scroll to position [62, 0]
